Goal: Task Accomplishment & Management: Manage account settings

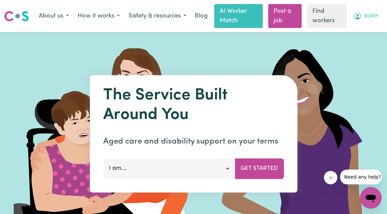
click at [365, 16] on span "ROMY" at bounding box center [371, 16] width 14 height 7
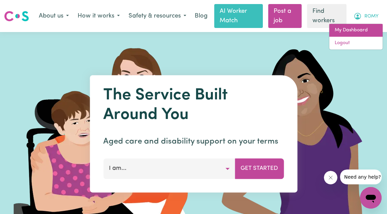
click at [354, 28] on link "My Dashboard" at bounding box center [355, 30] width 53 height 13
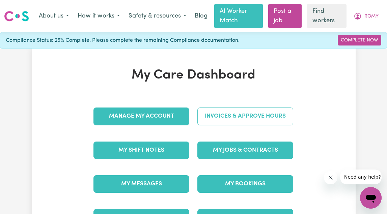
click at [239, 112] on link "Invoices & Approve Hours" at bounding box center [245, 117] width 96 height 18
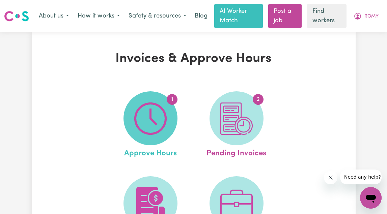
click at [169, 114] on span "1" at bounding box center [150, 118] width 54 height 54
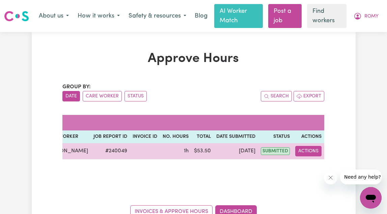
scroll to position [0, 48]
click at [308, 149] on button "Actions" at bounding box center [308, 151] width 26 height 10
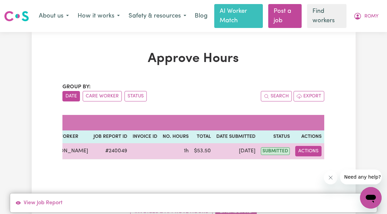
click at [311, 149] on button "Actions" at bounding box center [308, 151] width 26 height 10
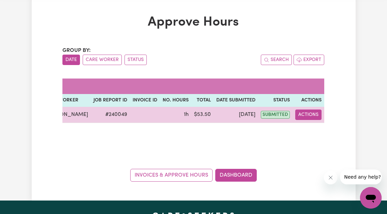
scroll to position [37, 0]
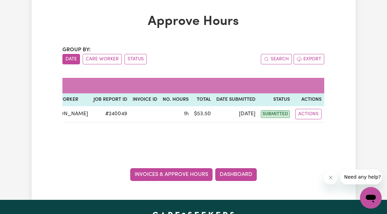
click at [190, 177] on link "Invoices & Approve Hours" at bounding box center [171, 174] width 82 height 13
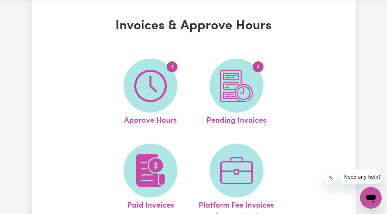
scroll to position [20, 0]
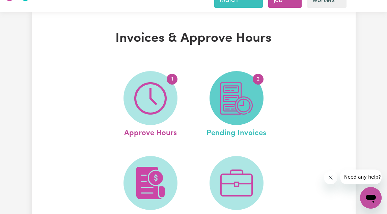
click at [231, 101] on img at bounding box center [236, 98] width 32 height 32
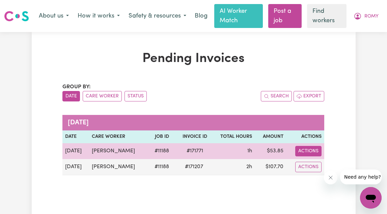
click at [308, 146] on button "Actions" at bounding box center [308, 151] width 26 height 10
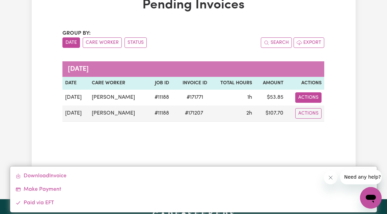
scroll to position [53, 0]
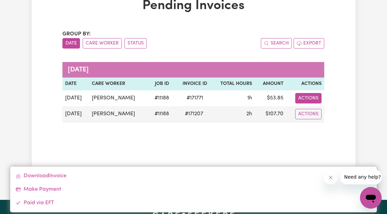
click at [202, 142] on div "[DATE] Date Care Worker Job ID Invoice ID Total Hours Amount Actions [DATE] [PE…" at bounding box center [193, 96] width 262 height 95
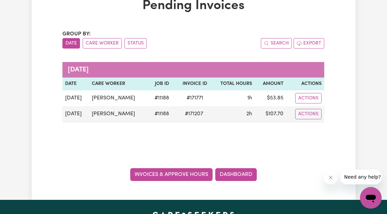
click at [182, 178] on link "Invoices & Approve Hours" at bounding box center [171, 174] width 82 height 13
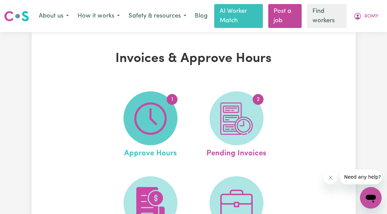
click at [162, 119] on img at bounding box center [150, 119] width 32 height 32
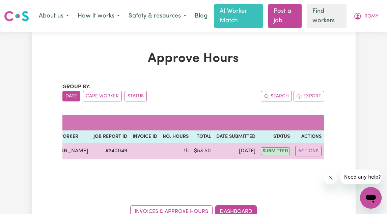
scroll to position [0, 48]
click at [305, 150] on button "Actions" at bounding box center [308, 151] width 26 height 10
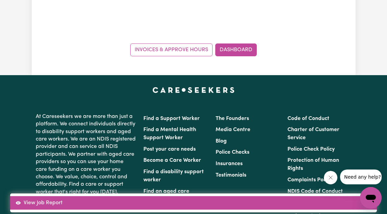
scroll to position [161, 0]
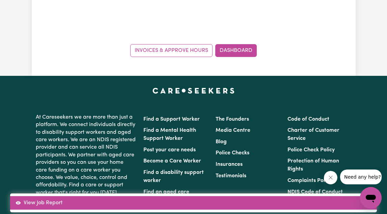
click at [225, 201] on link "View Job Report" at bounding box center [193, 202] width 367 height 13
select select "pm"
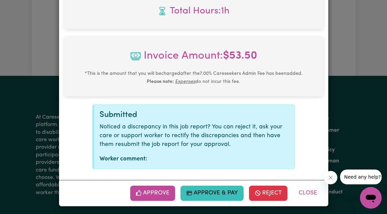
scroll to position [312, 0]
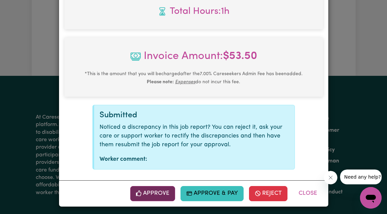
click at [153, 190] on button "Approve" at bounding box center [152, 193] width 45 height 15
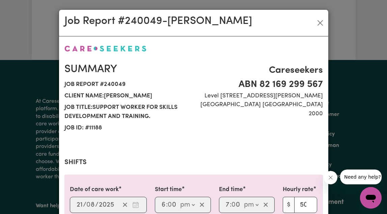
scroll to position [0, 0]
click at [321, 22] on button "Close" at bounding box center [320, 23] width 11 height 11
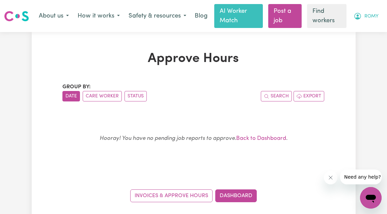
click at [363, 14] on button "ROMY" at bounding box center [366, 16] width 34 height 14
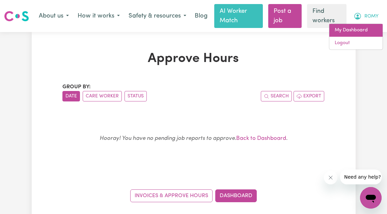
click at [351, 27] on link "My Dashboard" at bounding box center [355, 30] width 53 height 13
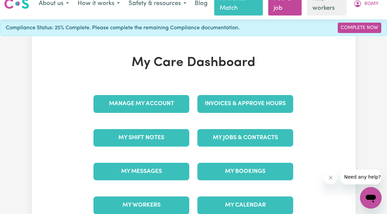
scroll to position [13, 0]
